Goal: Task Accomplishment & Management: Manage account settings

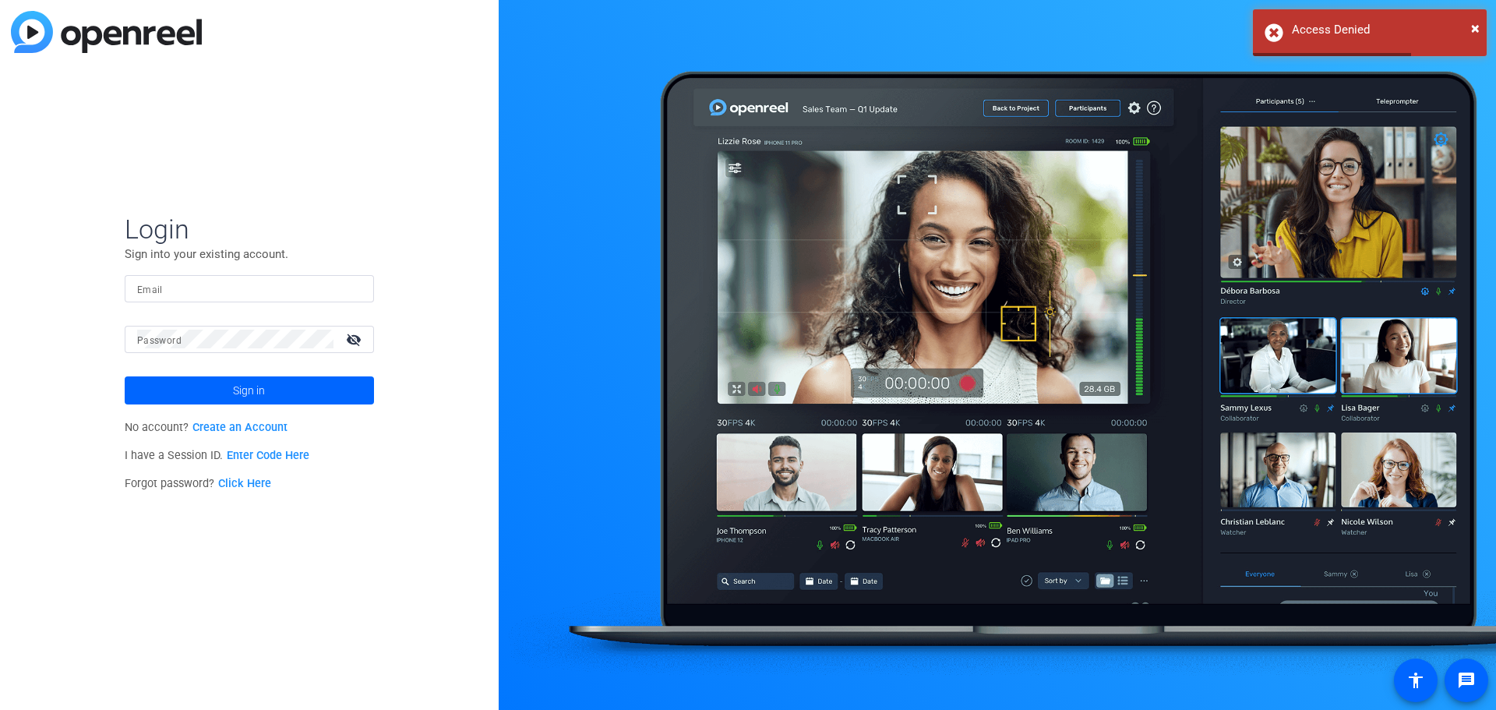
click at [253, 295] on input "Email" at bounding box center [249, 288] width 224 height 19
click at [250, 427] on link "Create an Account" at bounding box center [240, 427] width 95 height 13
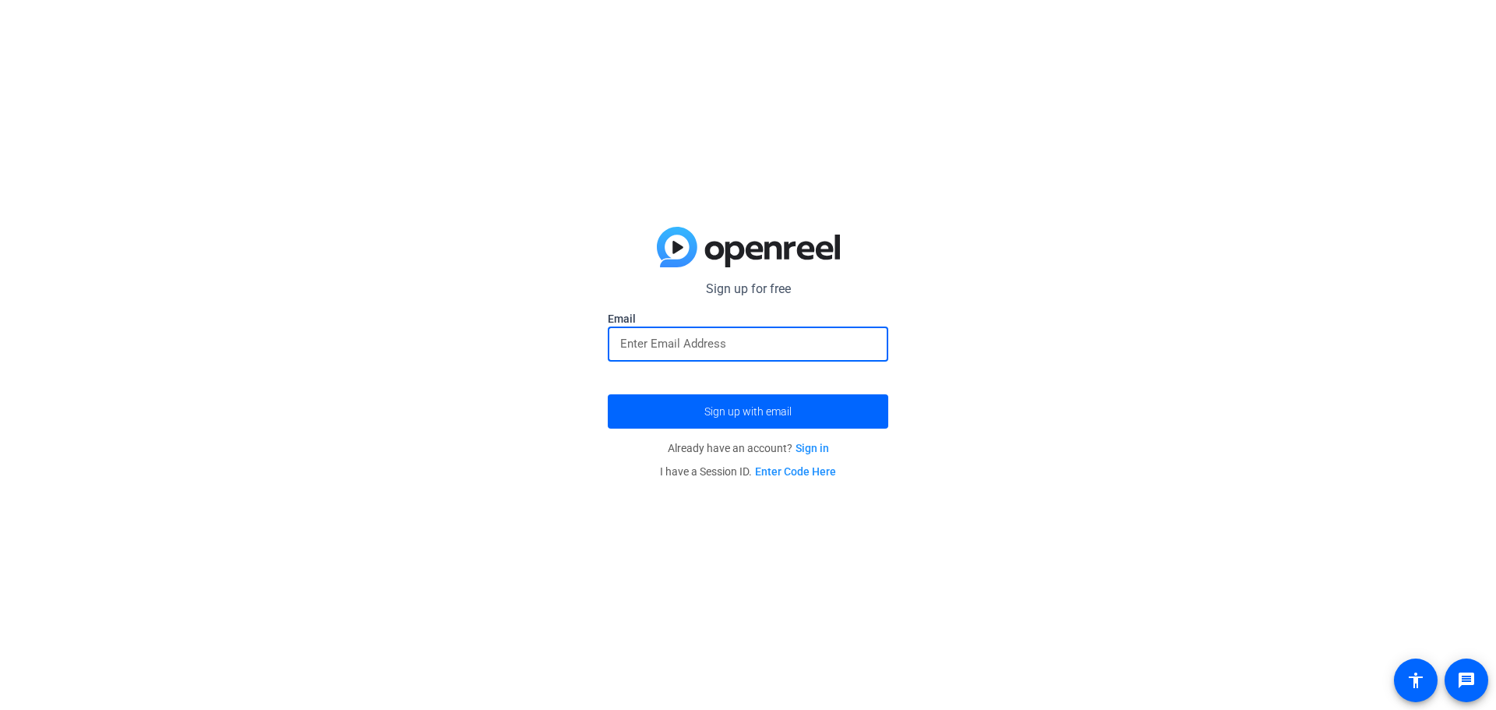
click at [753, 336] on input "email" at bounding box center [748, 343] width 256 height 19
type input "[EMAIL_ADDRESS][PERSON_NAME][DOMAIN_NAME]"
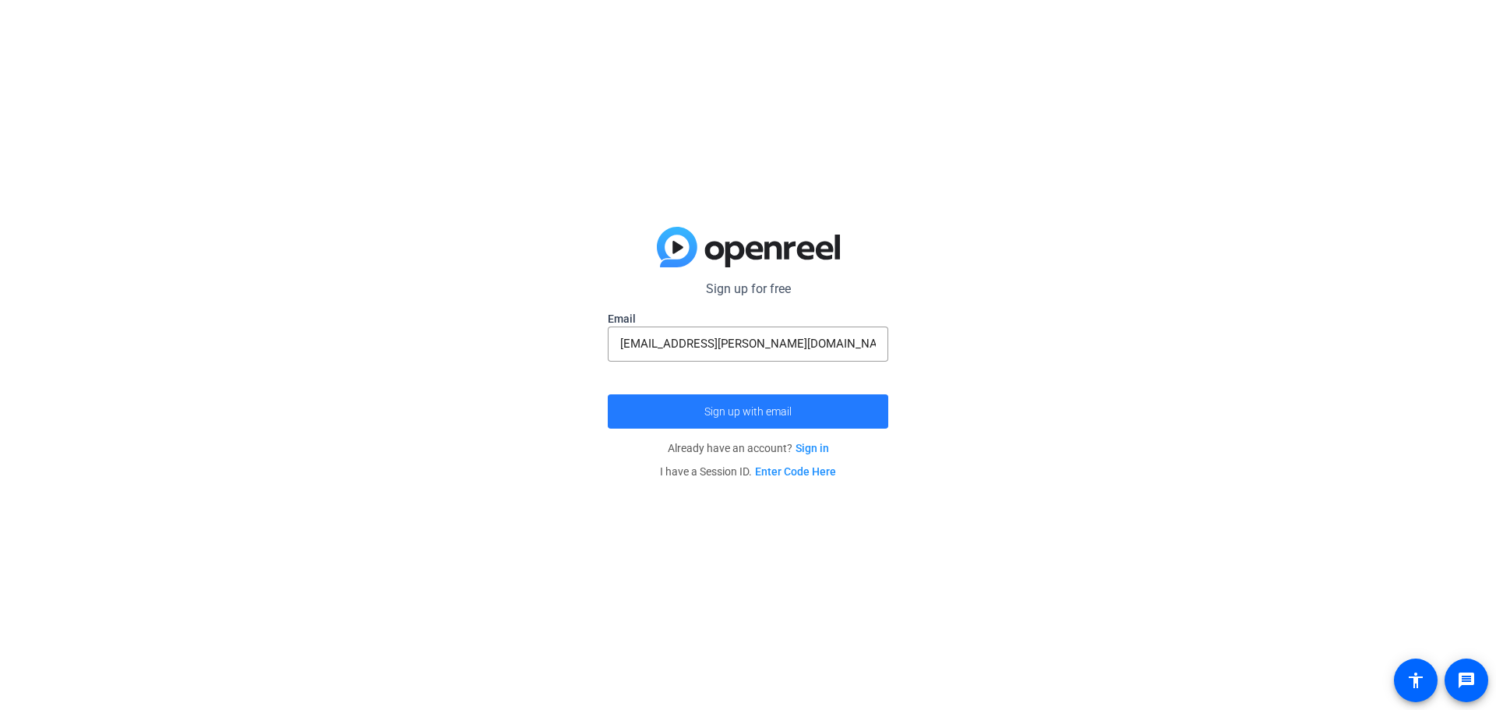
click at [790, 402] on span "submit" at bounding box center [748, 411] width 281 height 37
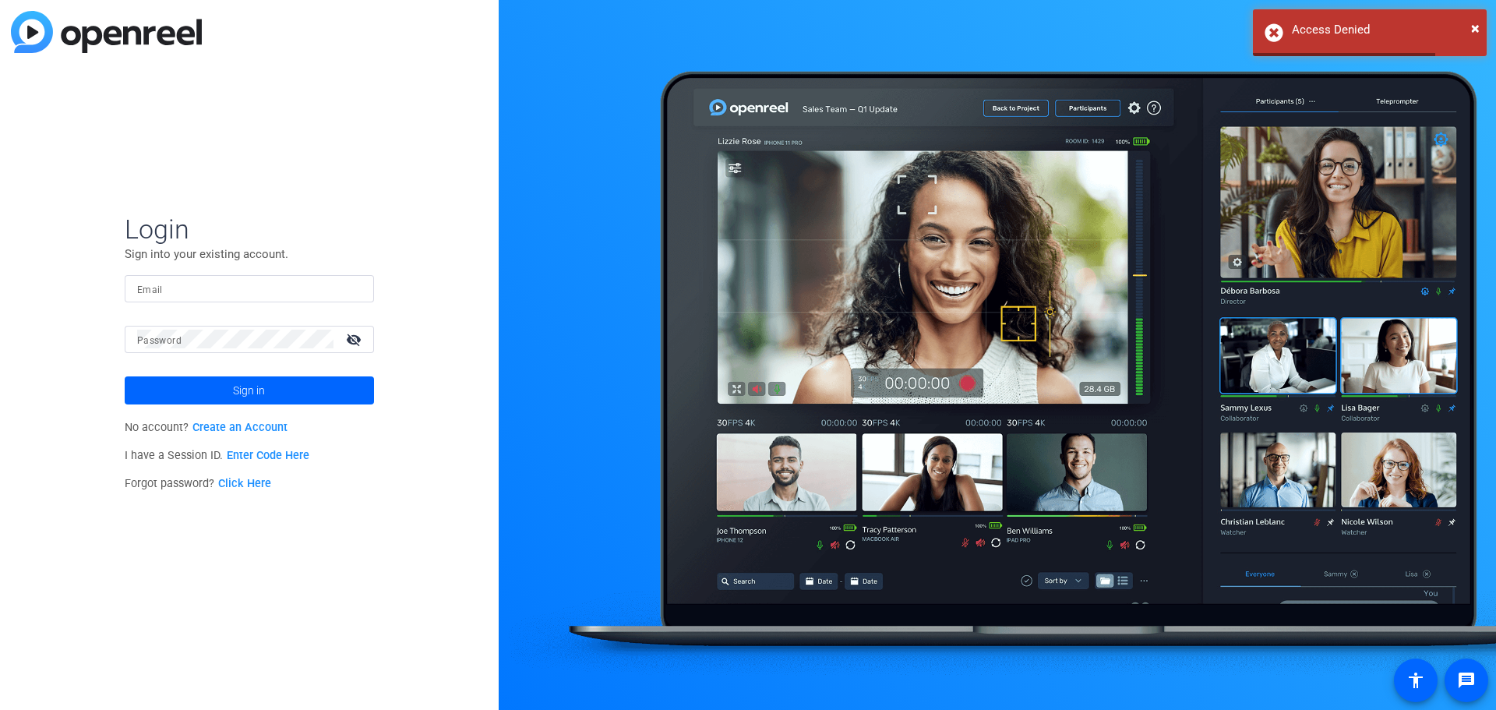
click at [270, 281] on input "Email" at bounding box center [249, 288] width 224 height 19
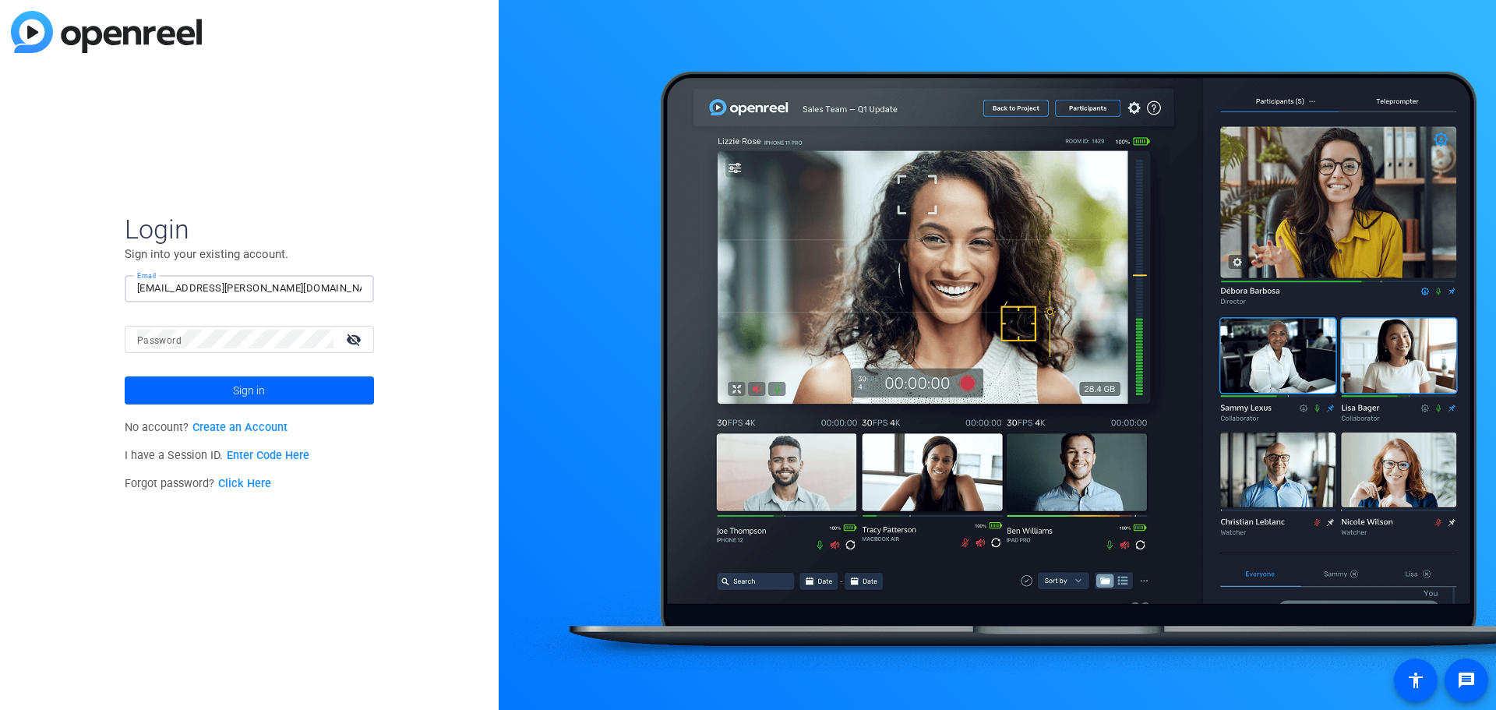
type input "[EMAIL_ADDRESS][PERSON_NAME][DOMAIN_NAME]"
click at [349, 341] on mat-icon "visibility_off" at bounding box center [355, 339] width 37 height 23
click at [246, 387] on span "Sign in" at bounding box center [249, 390] width 32 height 39
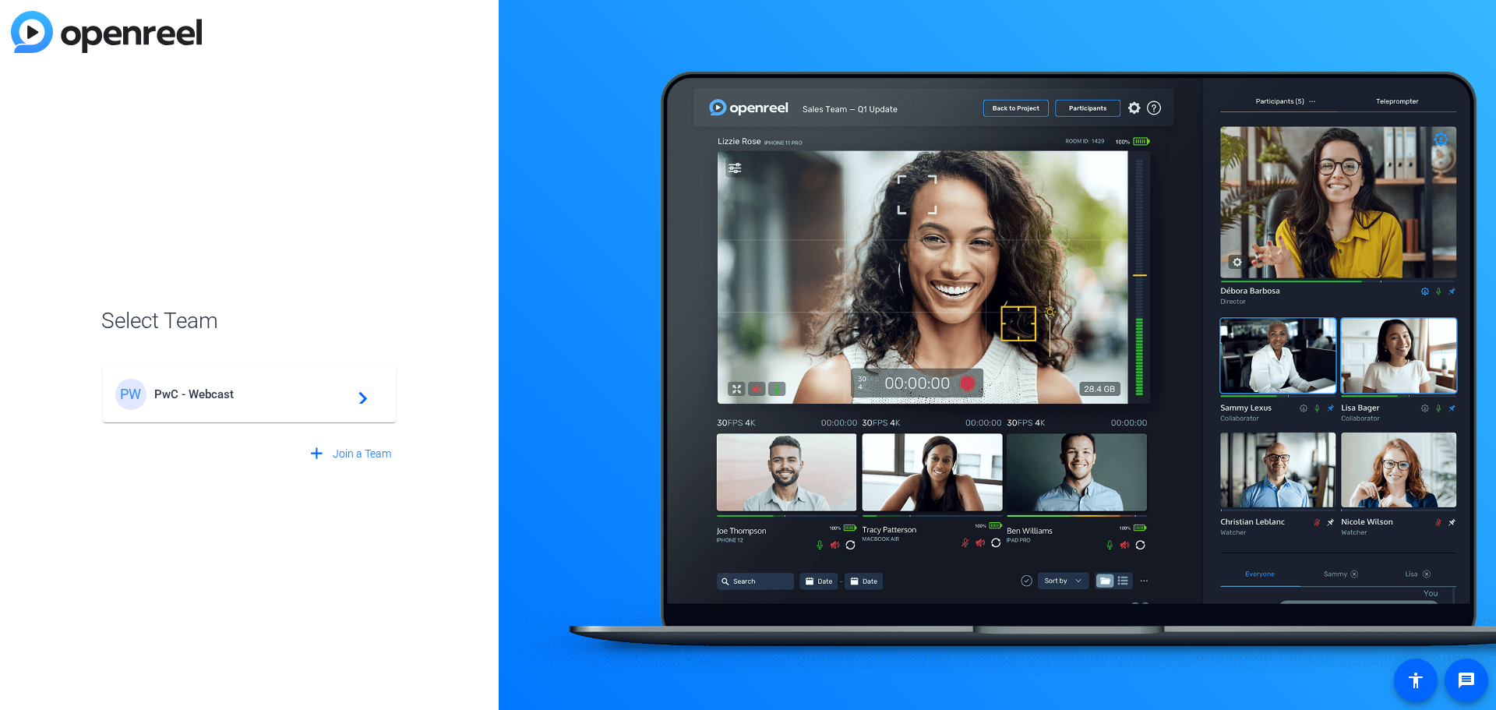
click at [279, 395] on span "PwC - Webcast" at bounding box center [251, 394] width 195 height 14
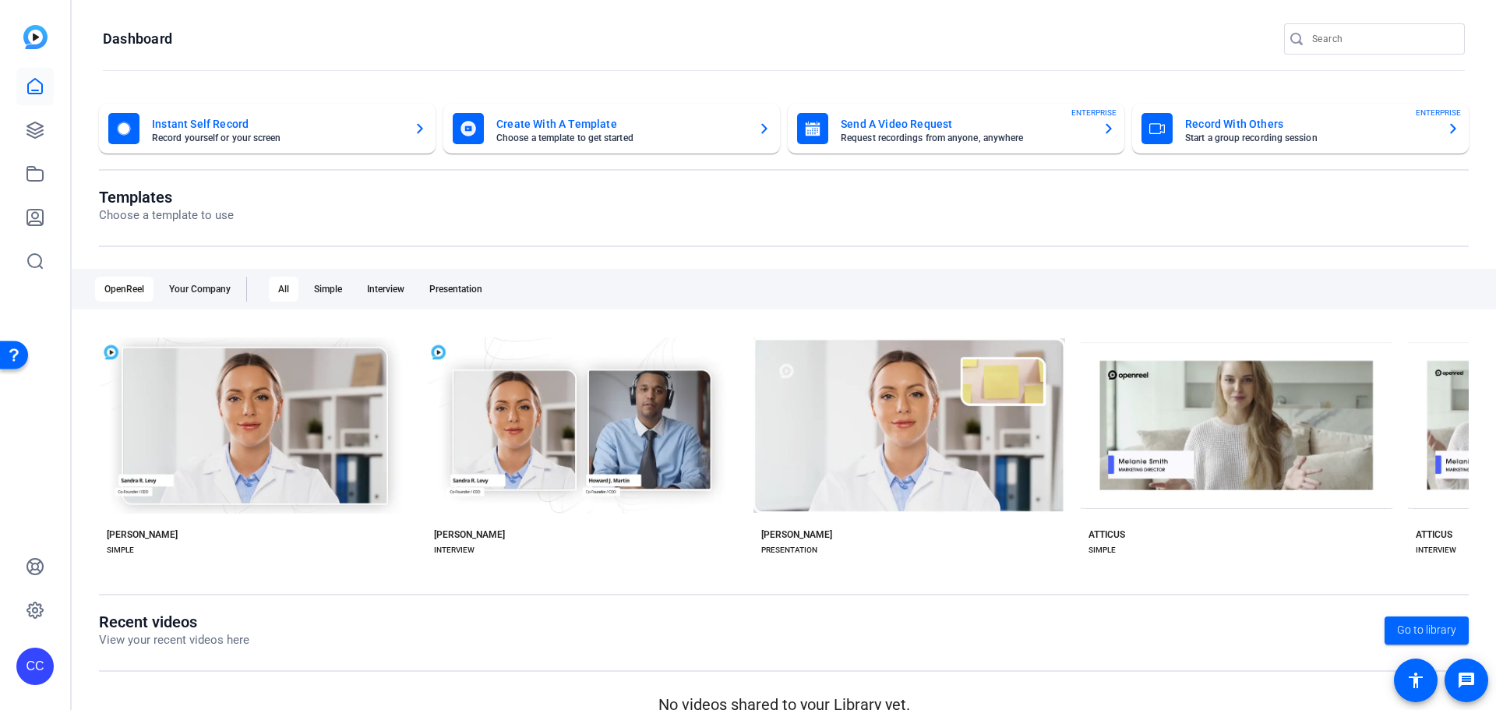
click at [374, 93] on div "Instant Self Record Record yourself or your screen Create With A Template Choos…" at bounding box center [784, 412] width 1425 height 648
